Goal: Check status: Check status

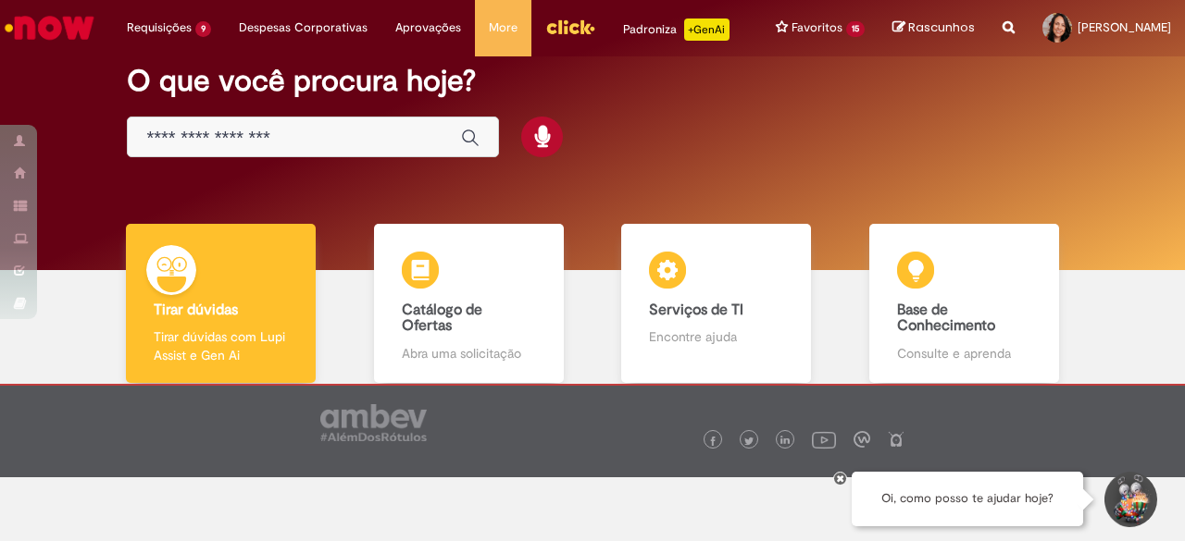
scroll to position [93, 0]
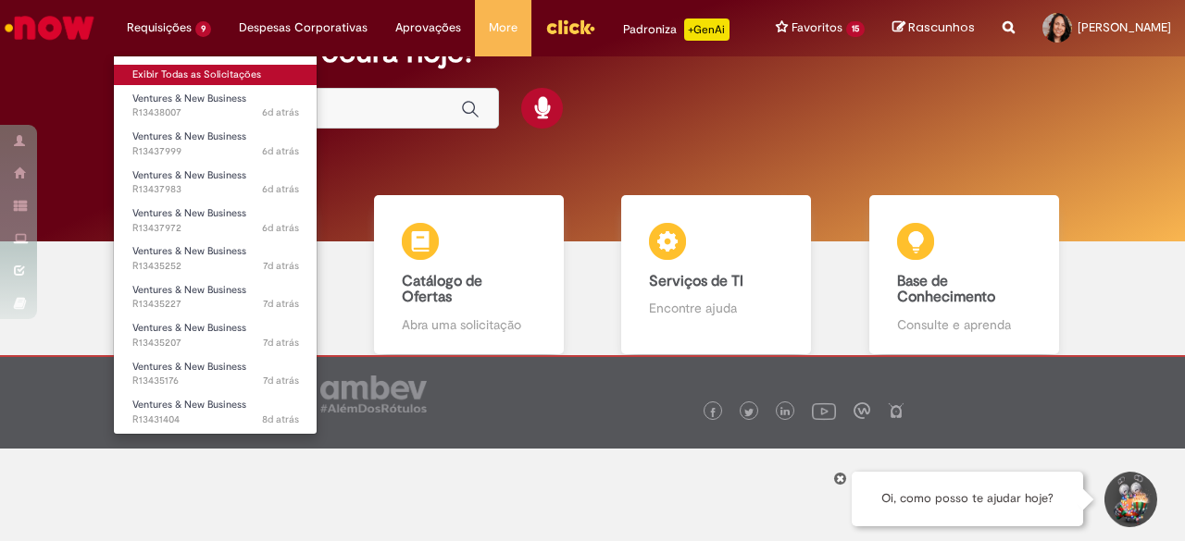
click at [174, 73] on link "Exibir Todas as Solicitações" at bounding box center [216, 75] width 204 height 20
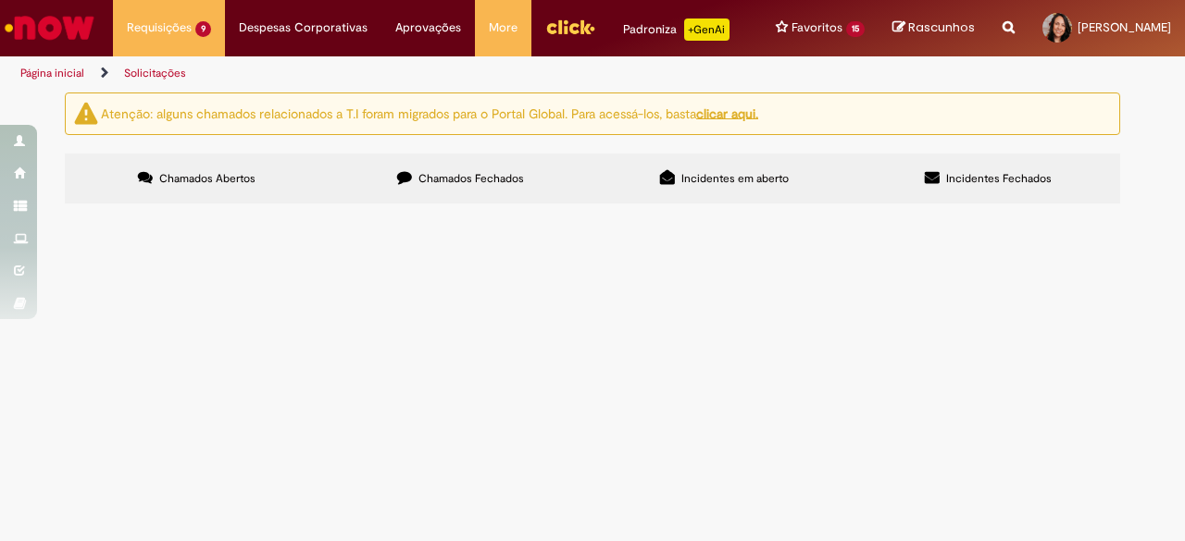
click at [470, 186] on span "Chamados Fechados" at bounding box center [471, 178] width 106 height 15
click at [0, 0] on link at bounding box center [0, 0] width 0 height 0
click at [0, 0] on span "05/08 - NF: 633 - L R HANG - VCT: 11/08 CC: SALES" at bounding box center [0, 0] width 0 height 0
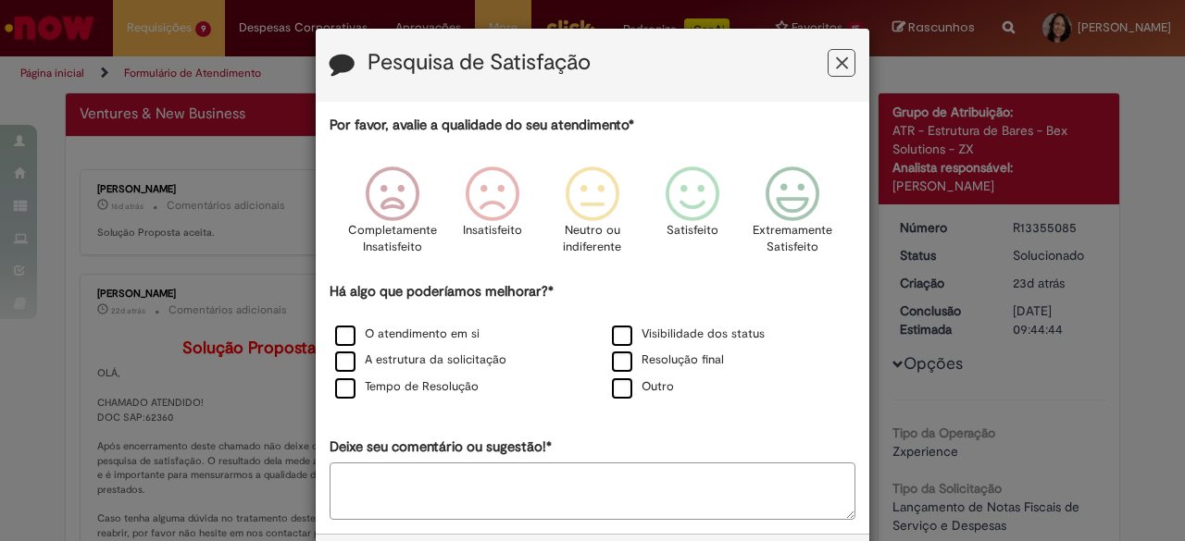
click at [841, 63] on button "Feedback" at bounding box center [841, 63] width 28 height 28
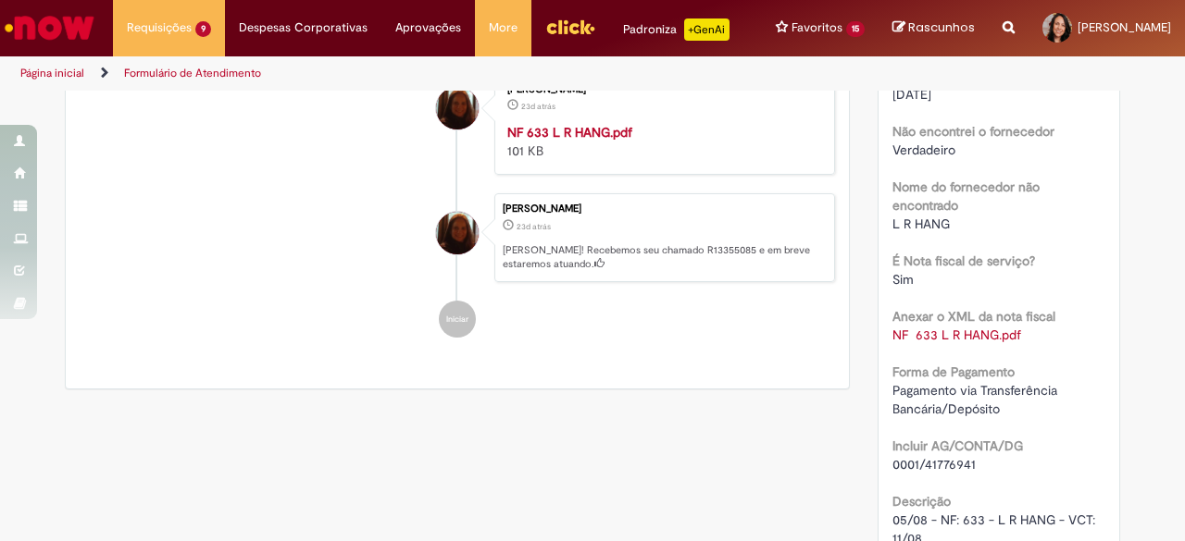
scroll to position [648, 0]
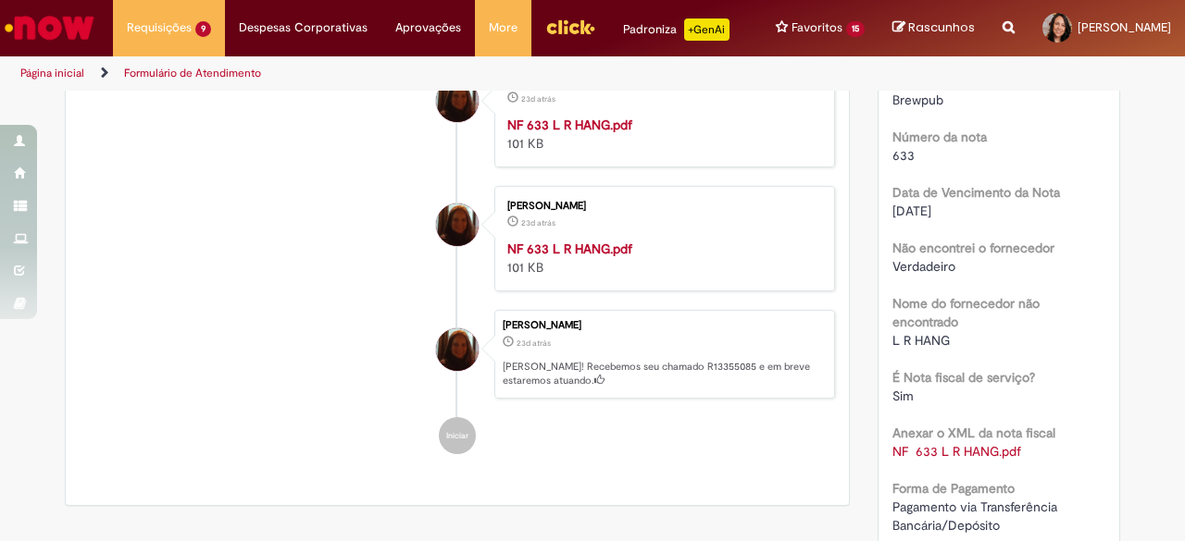
click at [578, 133] on strong "NF 633 L R HANG.pdf" at bounding box center [569, 125] width 125 height 17
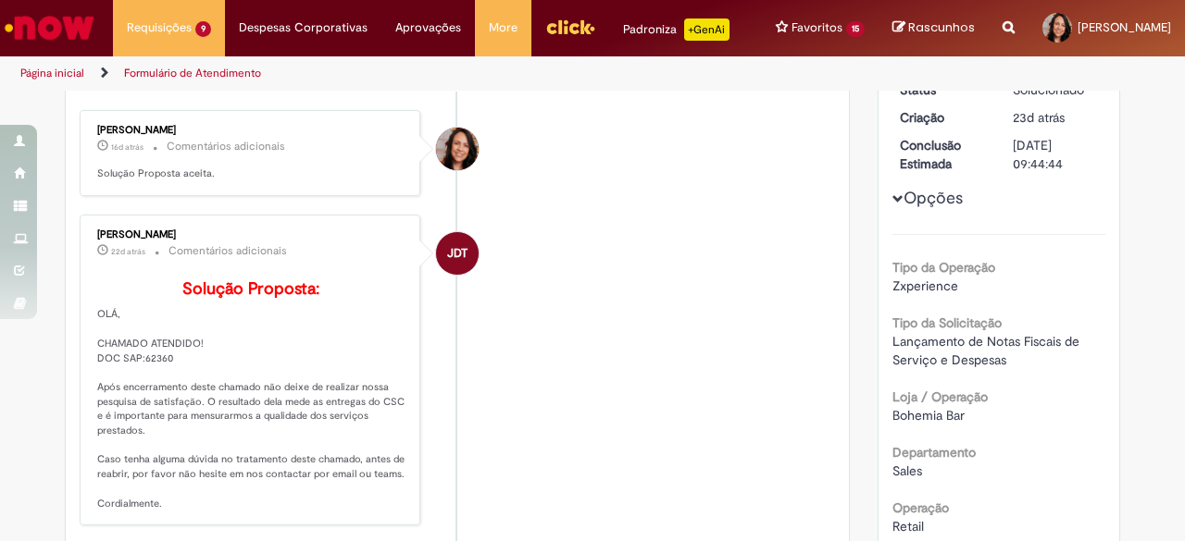
scroll to position [0, 0]
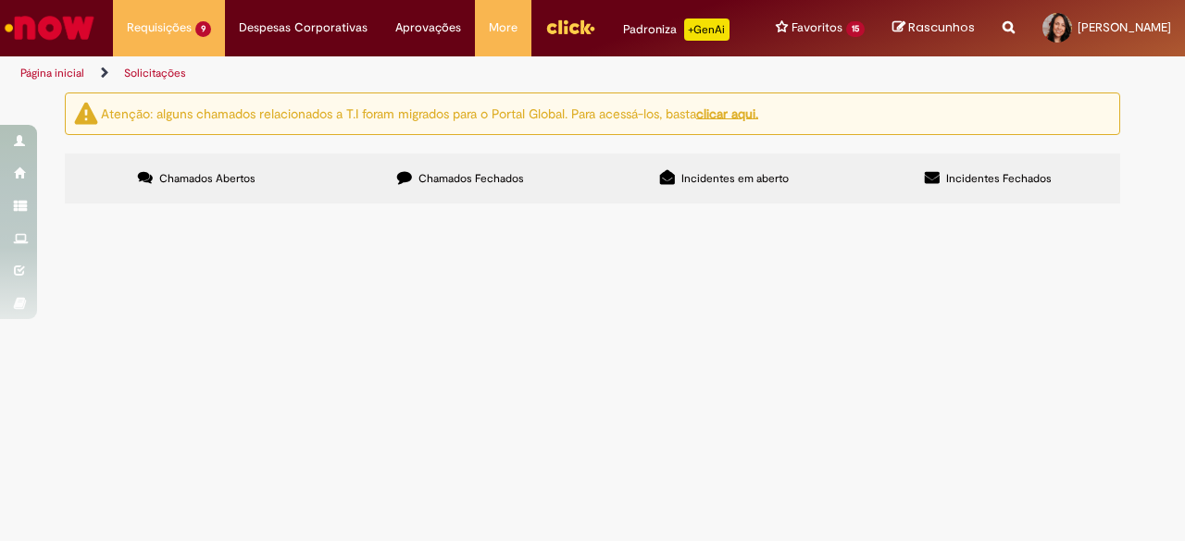
scroll to position [174, 0]
click at [0, 0] on div at bounding box center [0, 0] width 0 height 0
click at [465, 186] on span "Chamados Fechados" at bounding box center [471, 178] width 106 height 15
click at [144, 185] on icon at bounding box center [145, 177] width 15 height 15
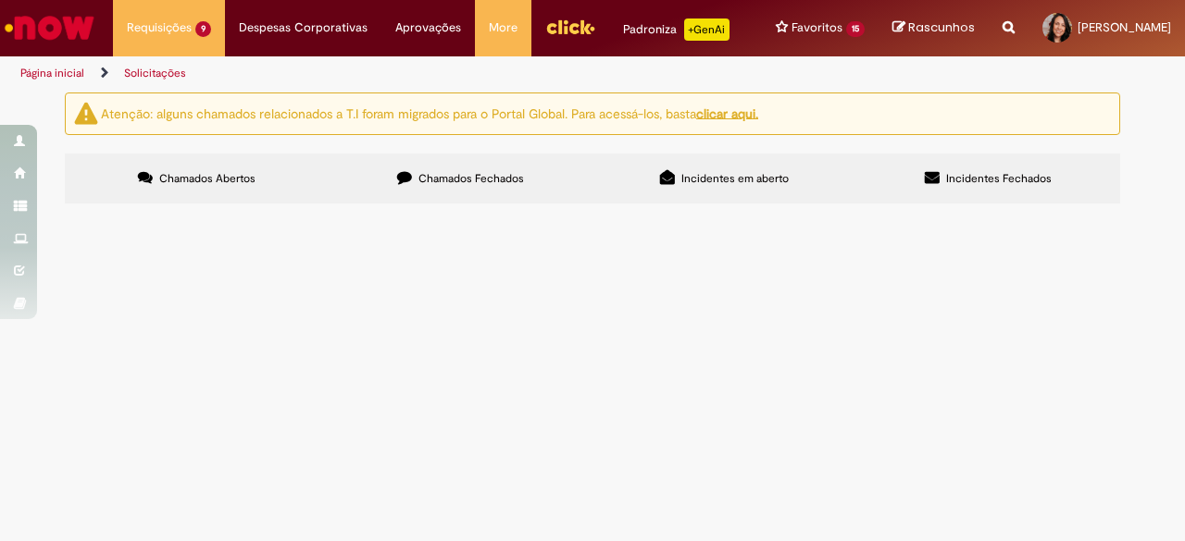
click at [453, 186] on span "Chamados Fechados" at bounding box center [471, 178] width 106 height 15
click at [172, 186] on span "Chamados Abertos" at bounding box center [207, 178] width 96 height 15
click at [505, 204] on label "Chamados Fechados" at bounding box center [461, 179] width 264 height 50
click at [0, 0] on link at bounding box center [0, 0] width 0 height 0
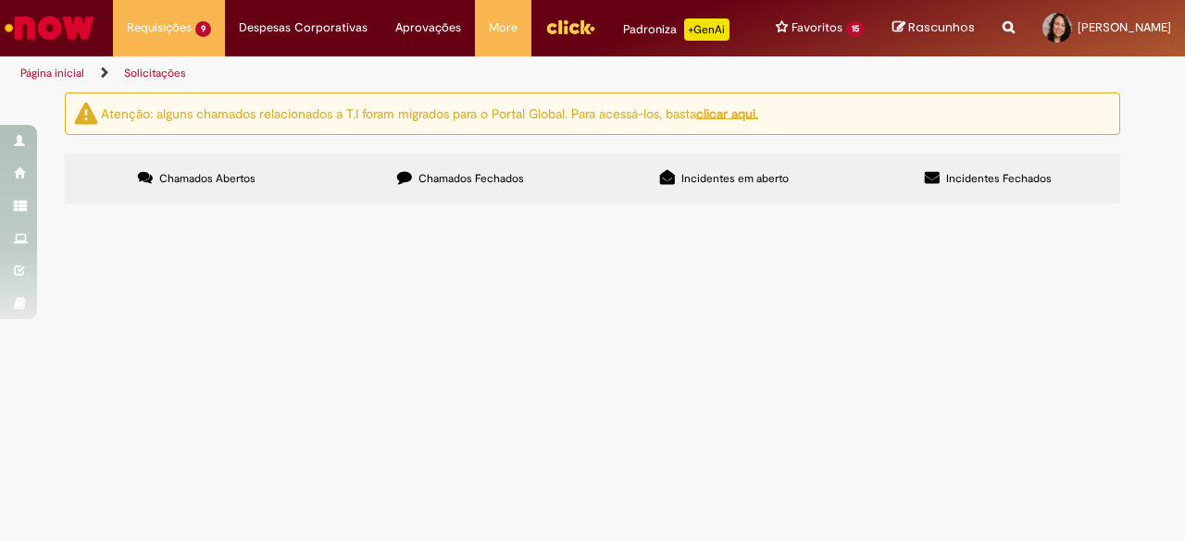
scroll to position [0, 0]
click at [0, 0] on td "08/08 - MASTER FIRE - NF 590 - R$ 412,30 CC: SERVICES" at bounding box center [0, 0] width 0 height 0
click at [0, 0] on span "08/08 - MASTER FIRE - NF 590 - R$ 412,30 CC: SERVICES" at bounding box center [0, 0] width 0 height 0
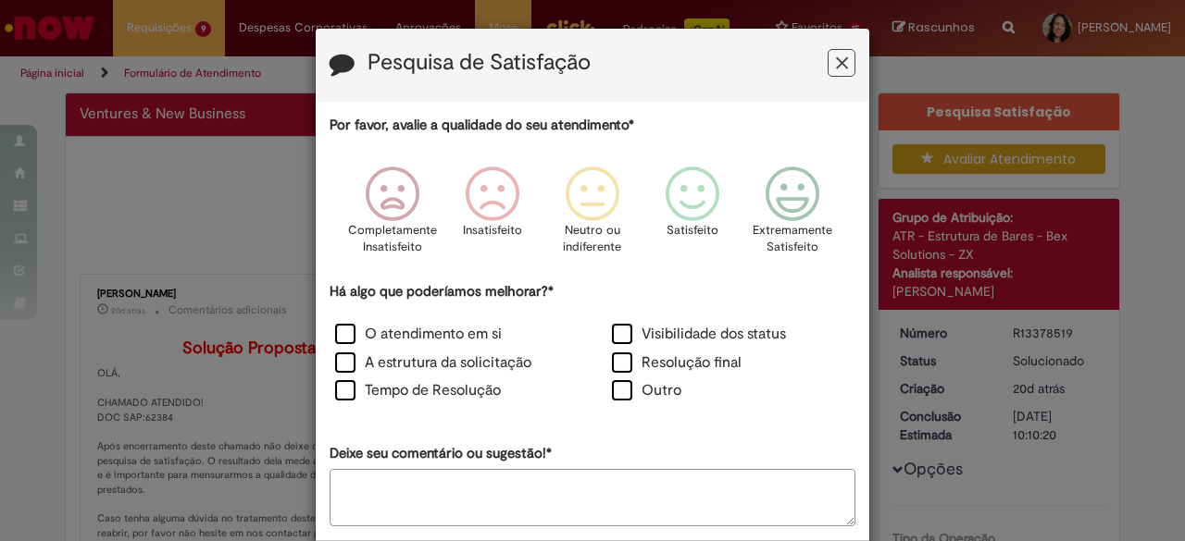
click at [833, 51] on button "Feedback" at bounding box center [841, 63] width 28 height 28
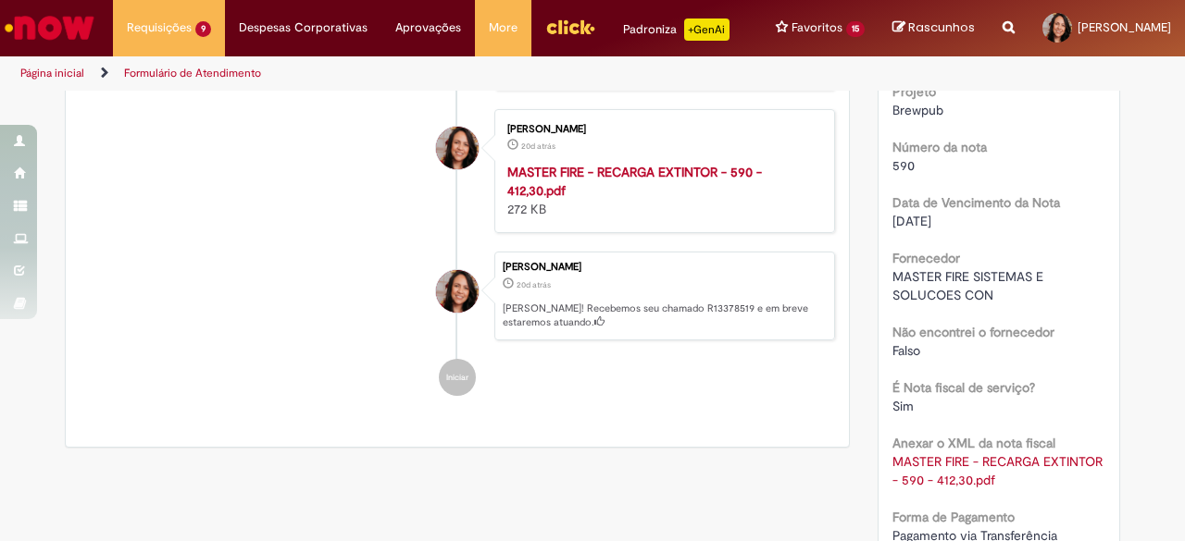
scroll to position [740, 0]
